Goal: Transaction & Acquisition: Obtain resource

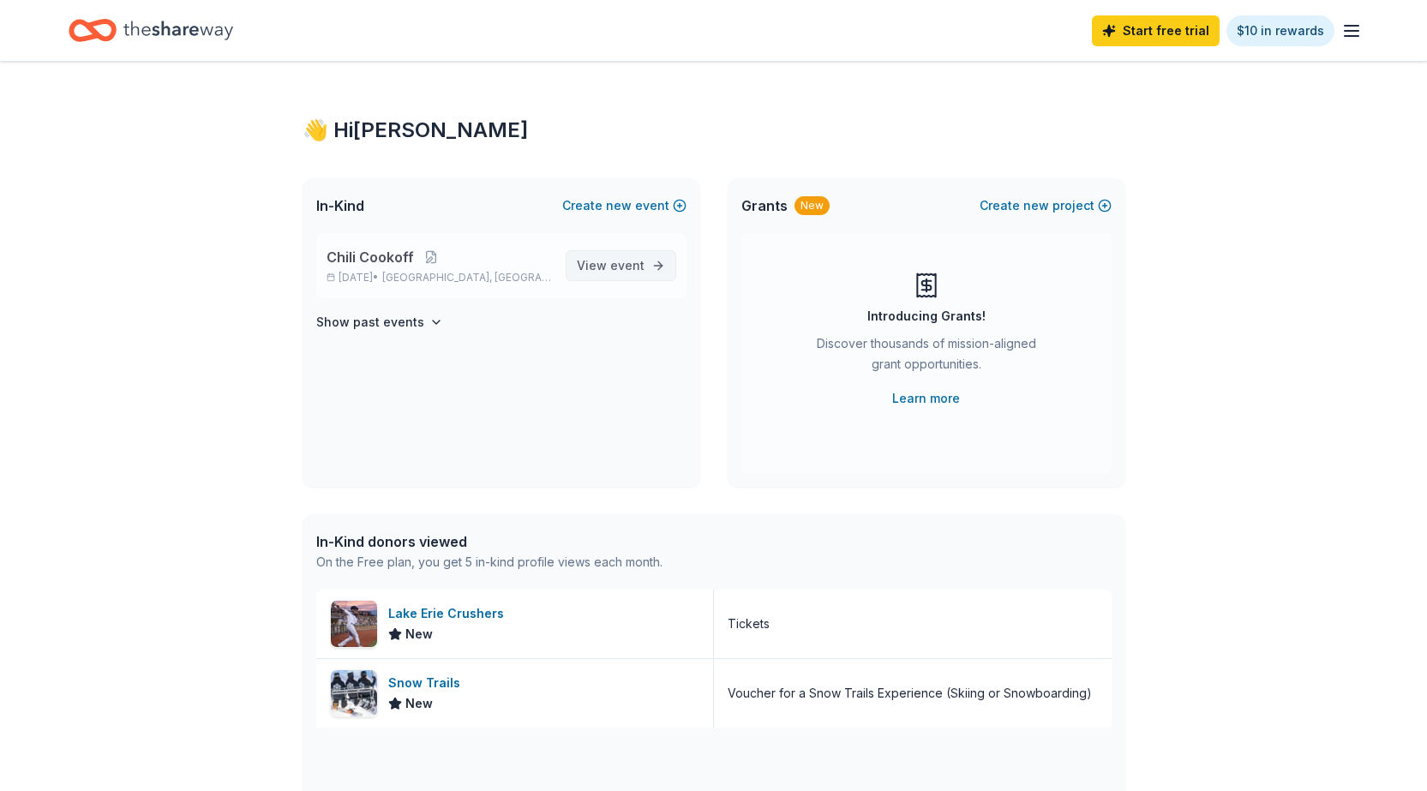
click at [625, 267] on span "event" at bounding box center [627, 265] width 34 height 15
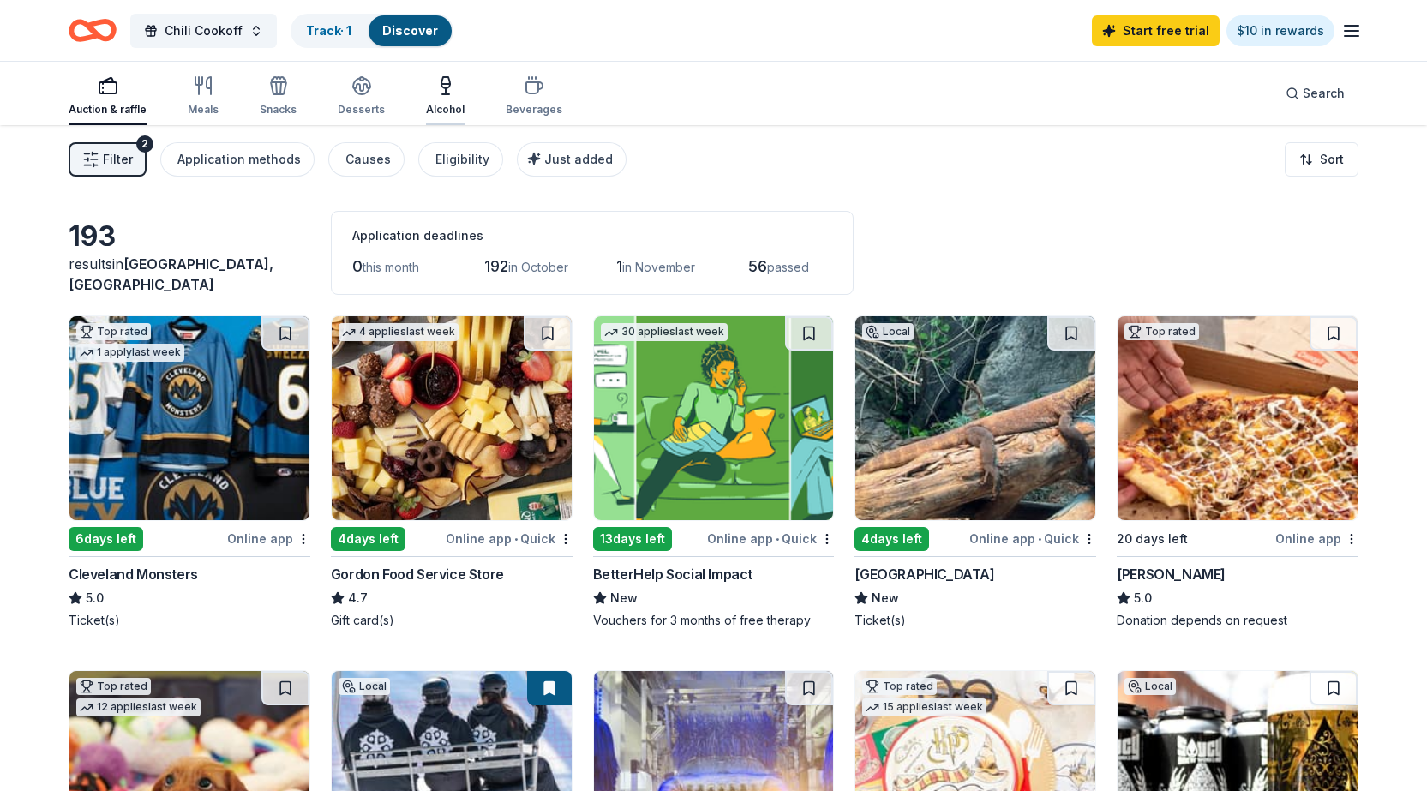
click at [435, 93] on icon "button" at bounding box center [445, 85] width 21 height 21
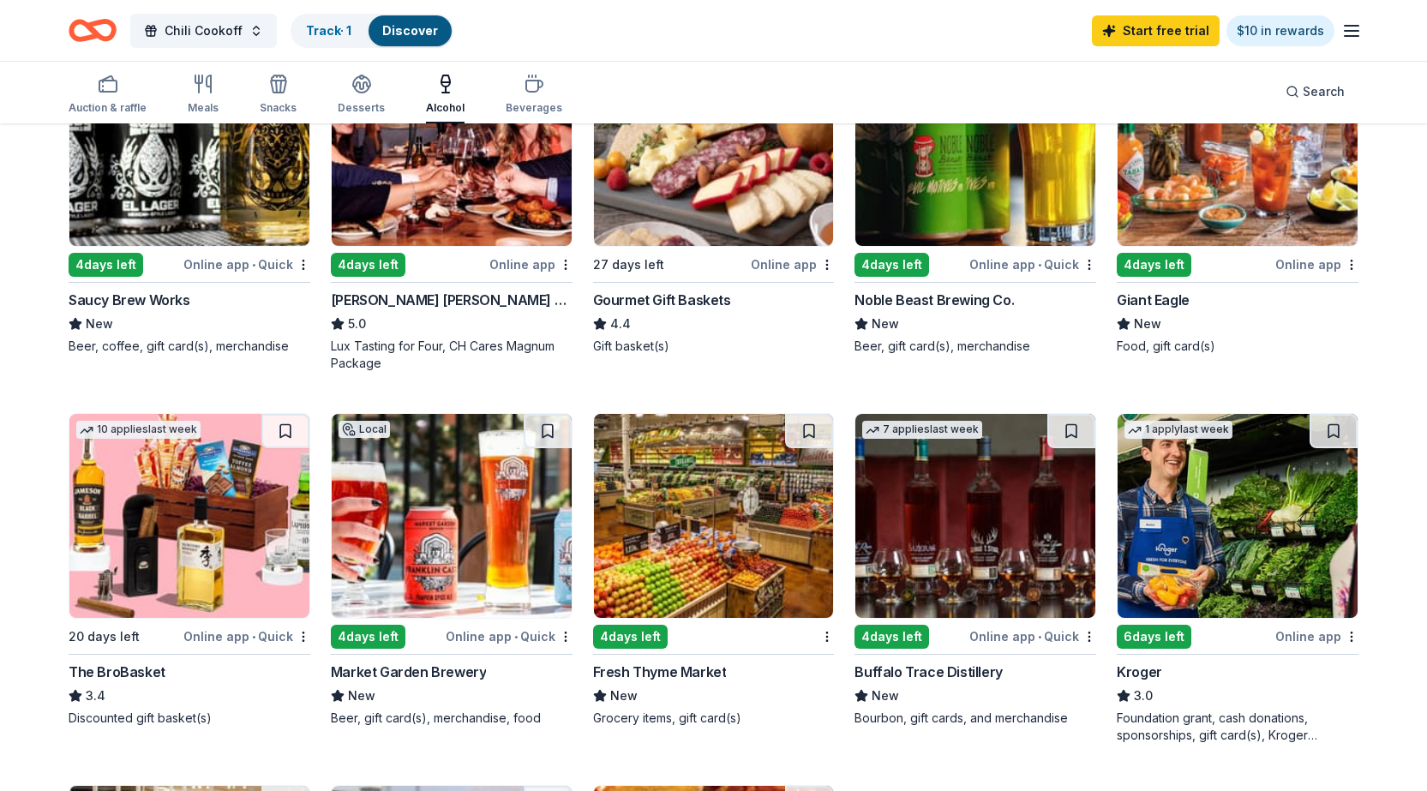
scroll to position [343, 0]
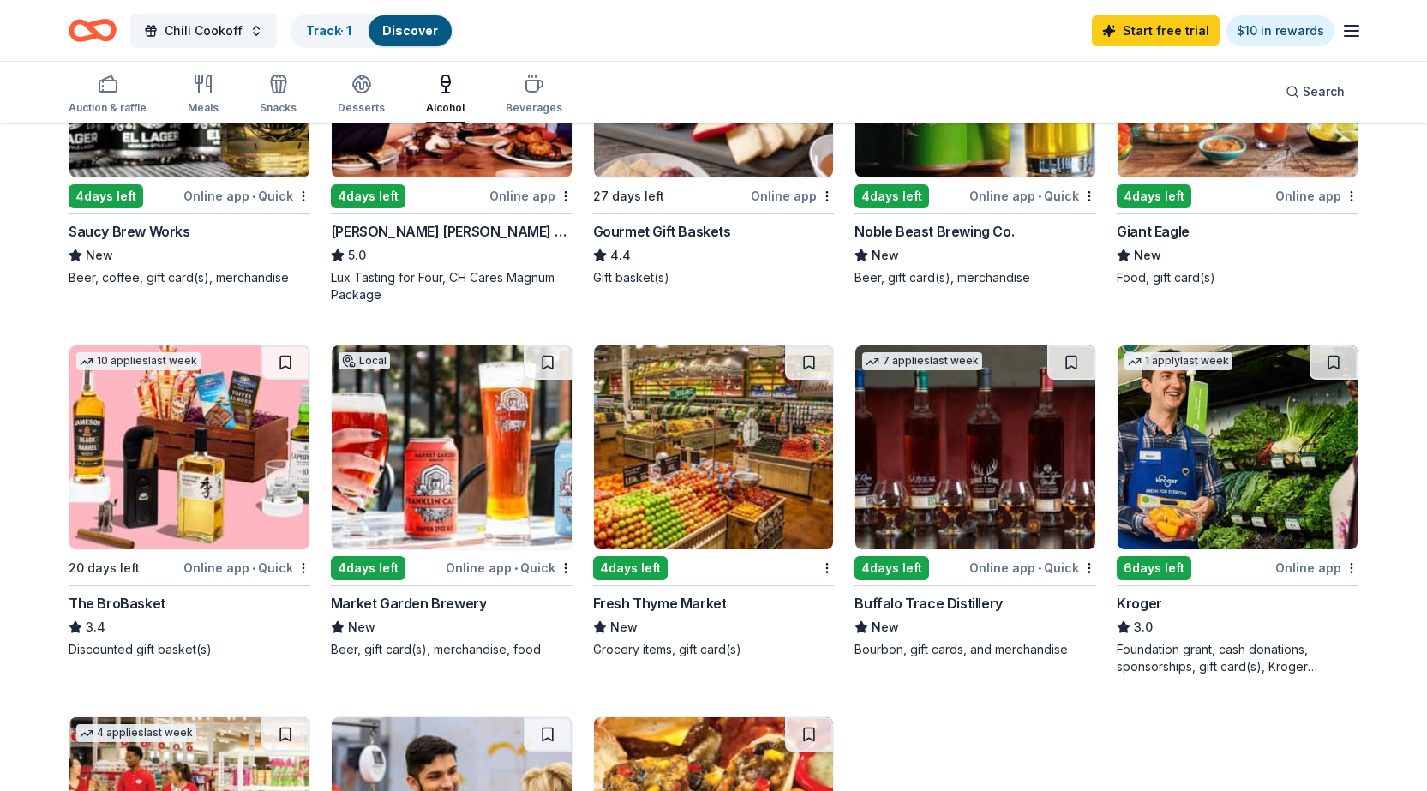
click at [204, 441] on img at bounding box center [189, 447] width 240 height 204
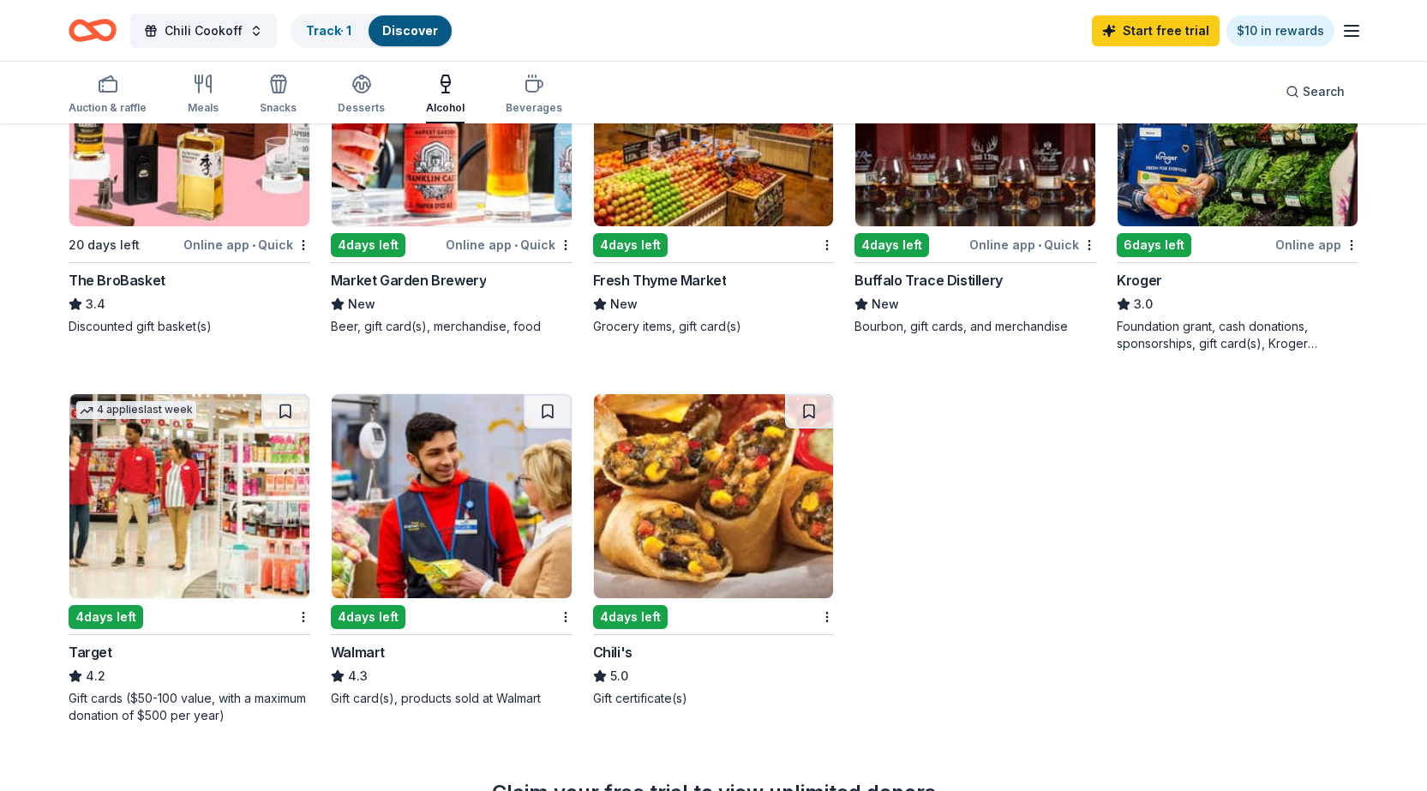
scroll to position [686, 0]
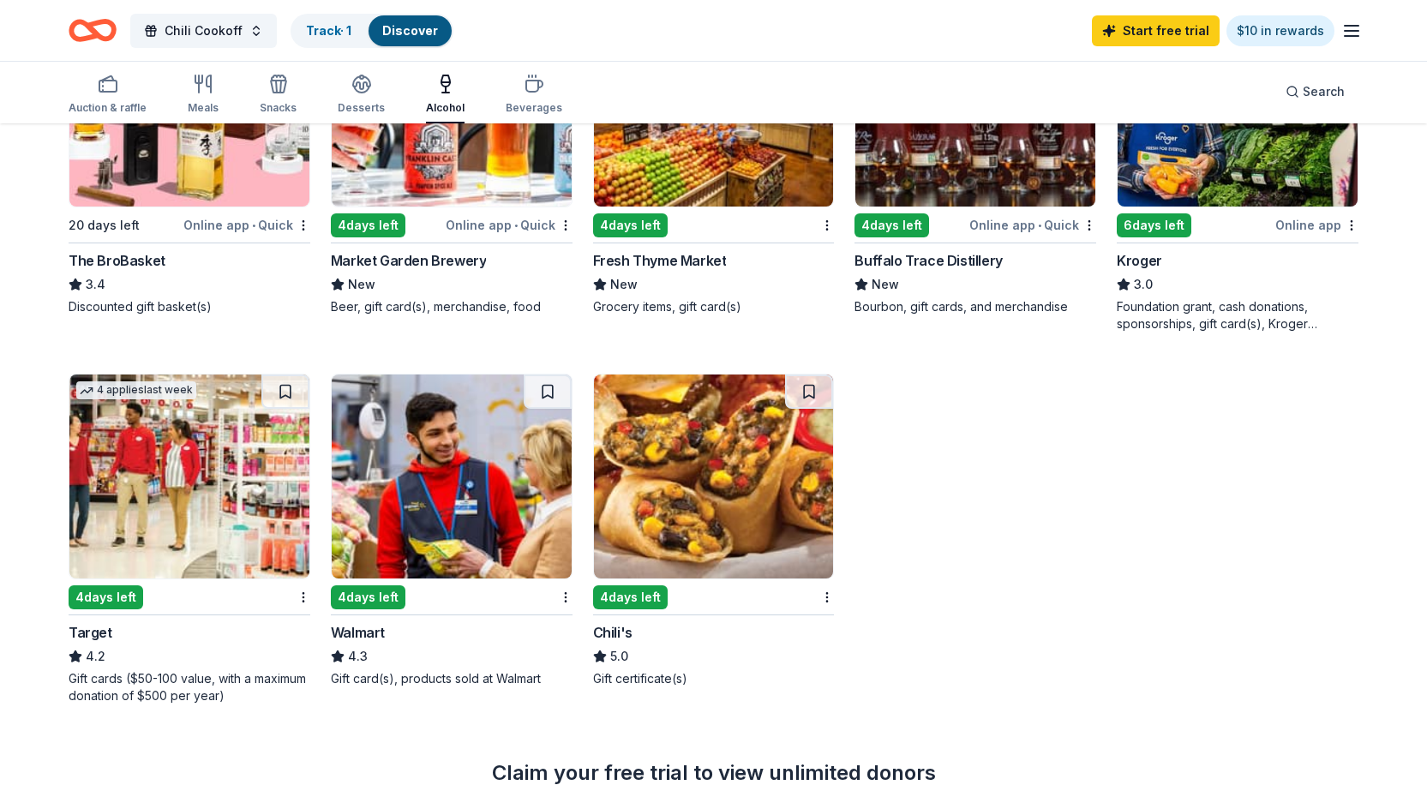
click at [944, 196] on img at bounding box center [975, 105] width 240 height 204
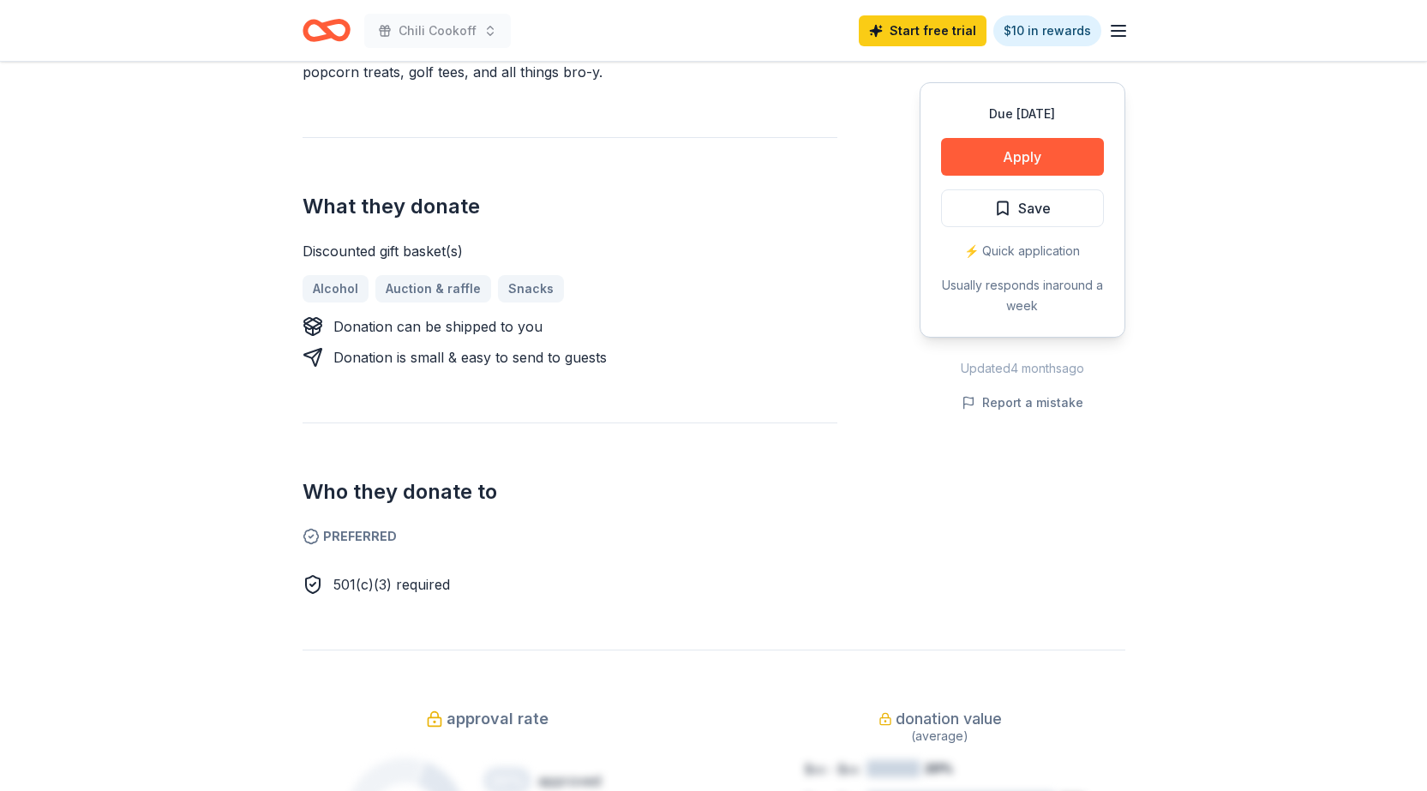
scroll to position [600, 0]
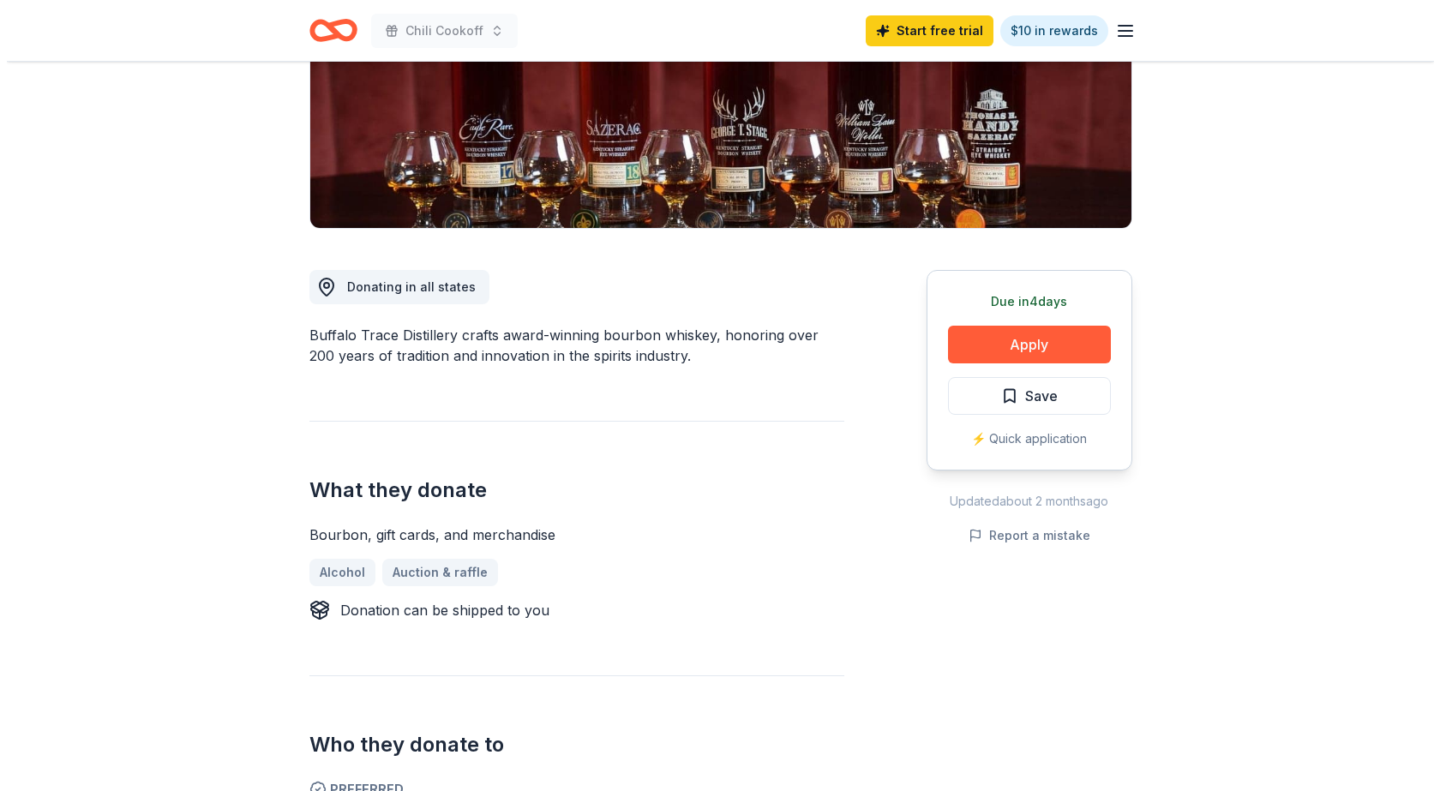
scroll to position [343, 0]
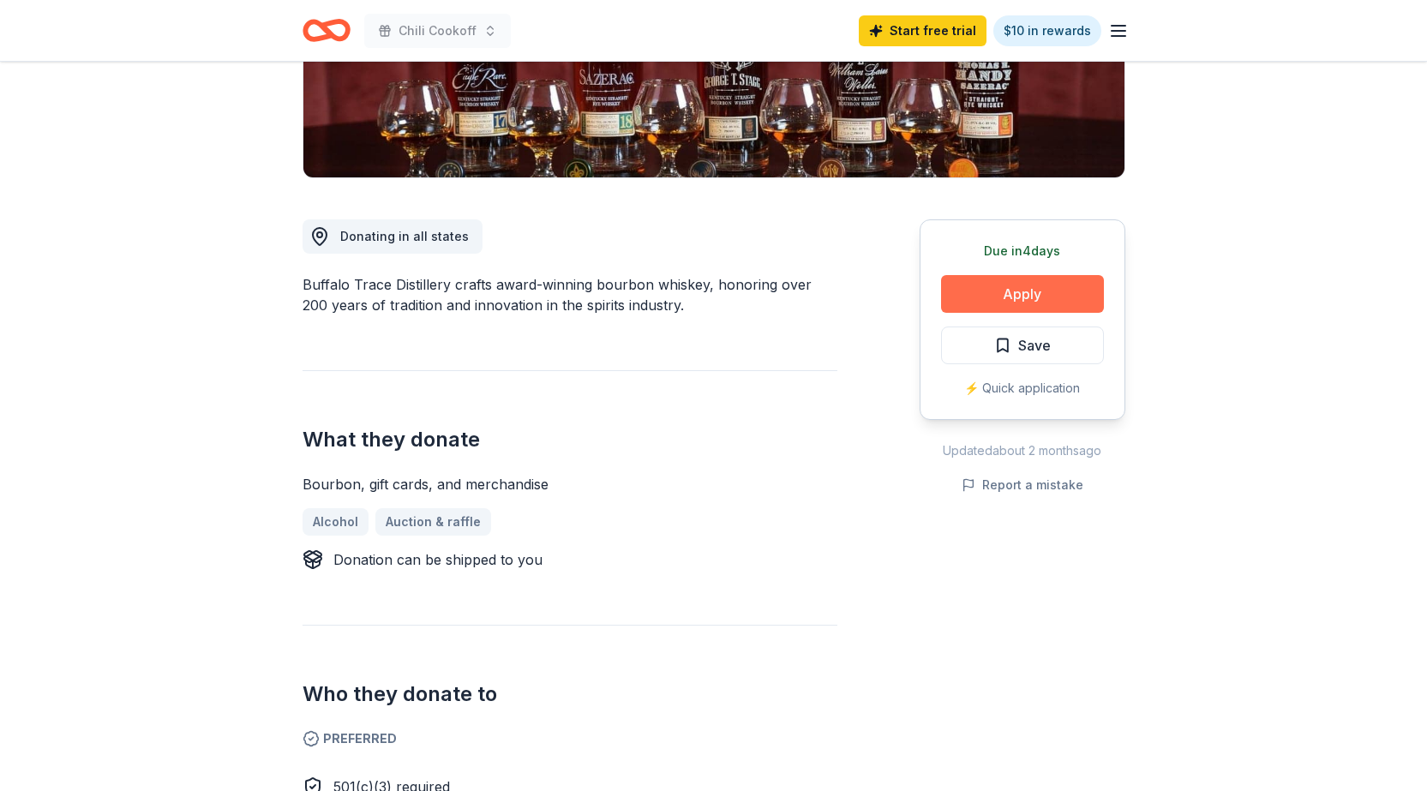
click at [1025, 285] on button "Apply" at bounding box center [1022, 294] width 163 height 38
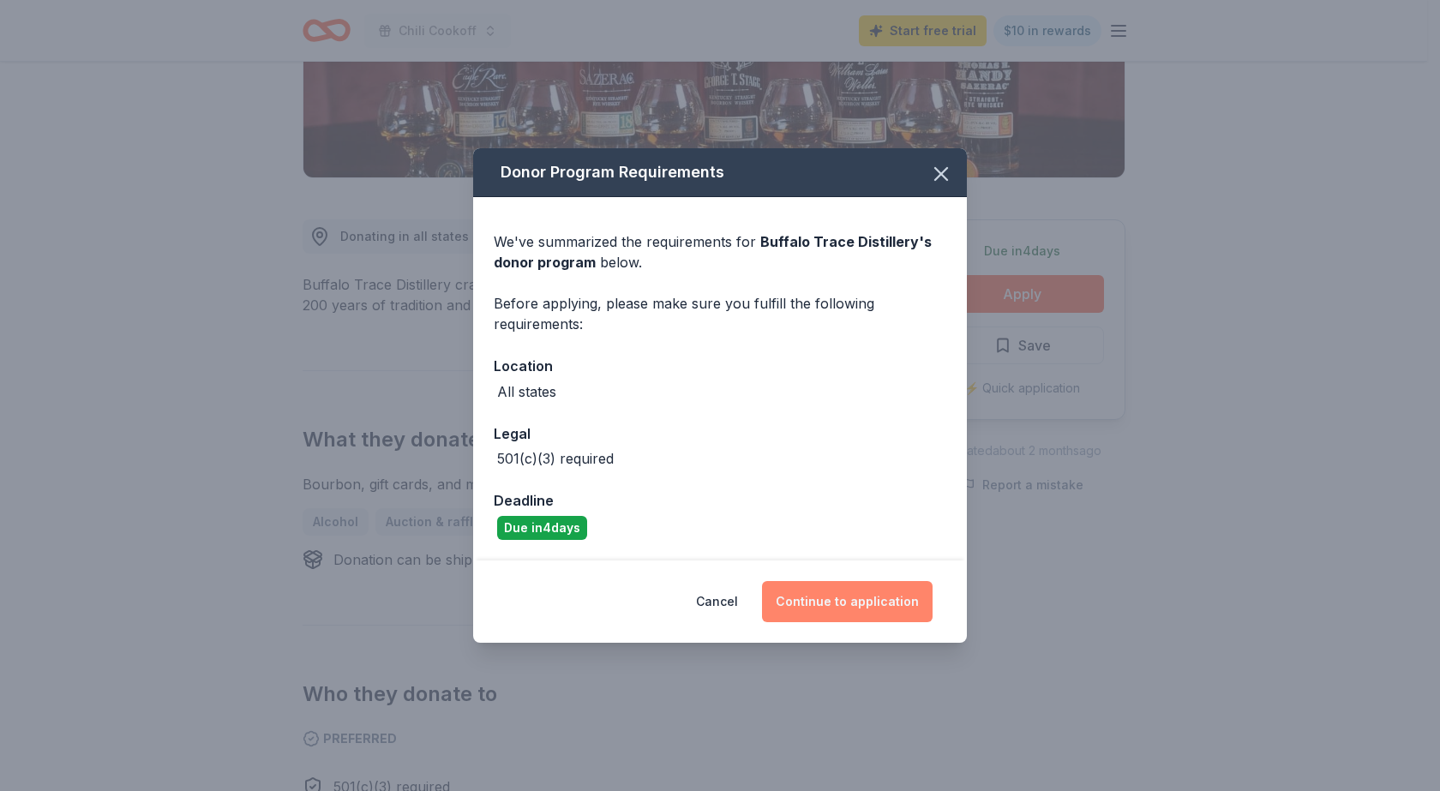
click at [868, 592] on button "Continue to application" at bounding box center [847, 601] width 171 height 41
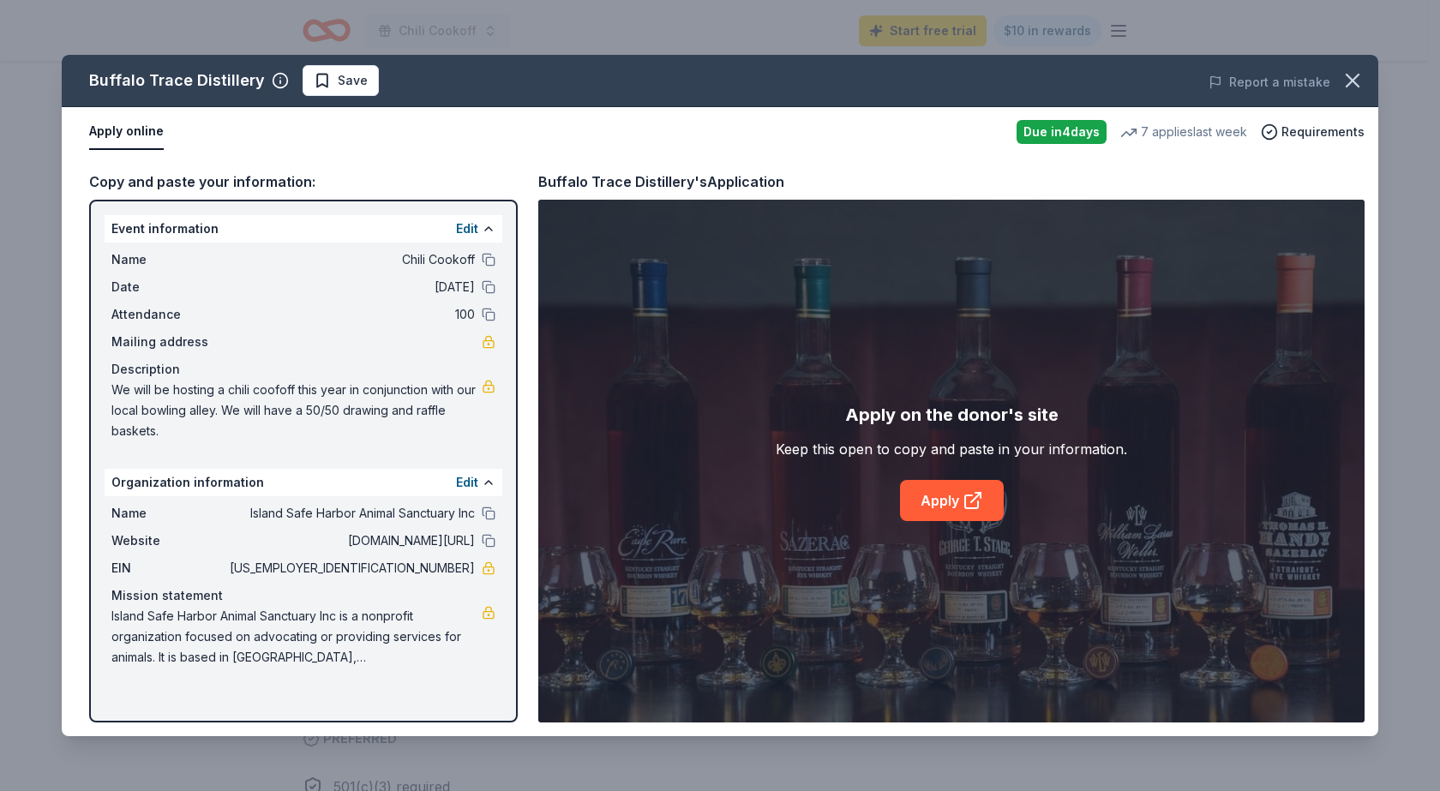
click at [978, 477] on div "Apply on the donor's site Keep this open to copy and paste in your information.…" at bounding box center [951, 461] width 351 height 120
click at [968, 490] on icon at bounding box center [972, 500] width 21 height 21
